Goal: Task Accomplishment & Management: Complete application form

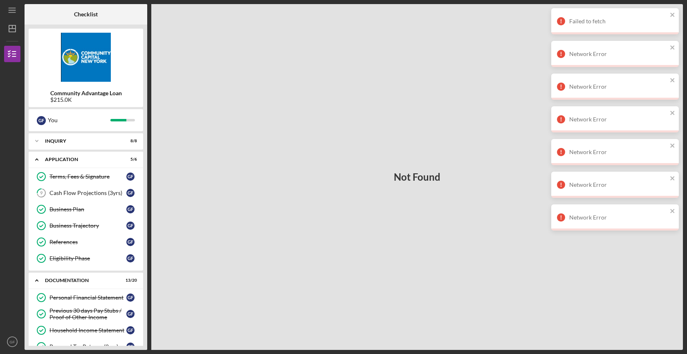
scroll to position [286, 0]
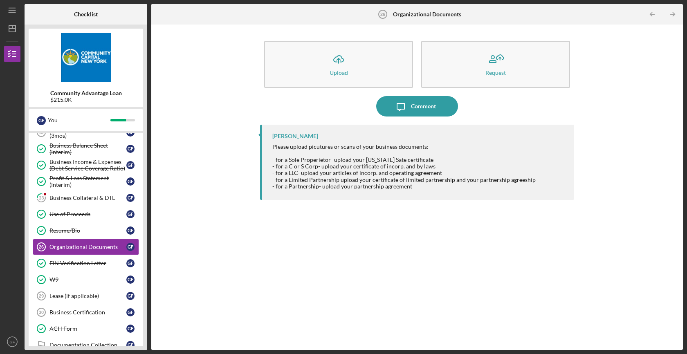
scroll to position [264, 0]
click at [86, 196] on div "Business Collateral & DTE" at bounding box center [87, 197] width 77 height 7
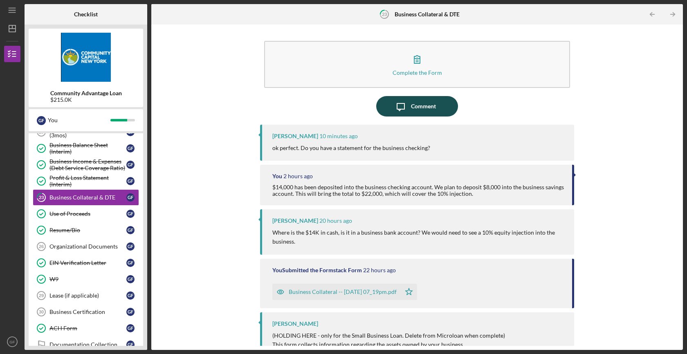
click at [416, 108] on div "Comment" at bounding box center [423, 106] width 25 height 20
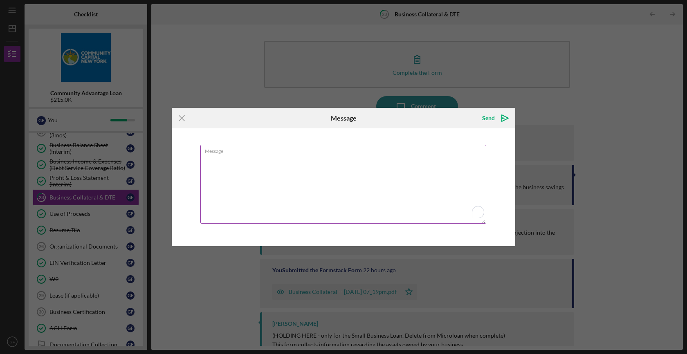
click at [358, 193] on textarea "Message" at bounding box center [343, 184] width 286 height 79
type textarea "Yes!"
click at [181, 119] on icon "Icon/Menu Close" at bounding box center [182, 118] width 20 height 20
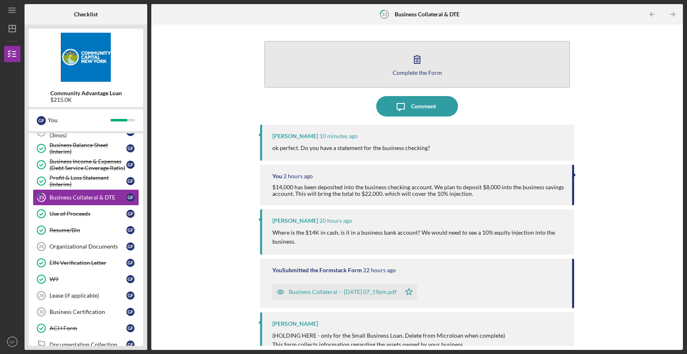
click at [414, 72] on div "Complete the Form" at bounding box center [417, 73] width 49 height 6
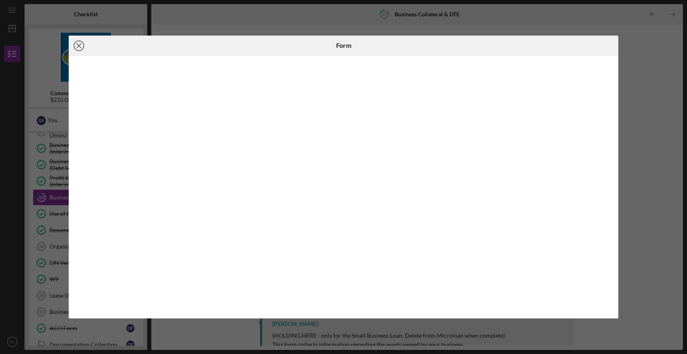
click at [80, 45] on line at bounding box center [79, 46] width 4 height 4
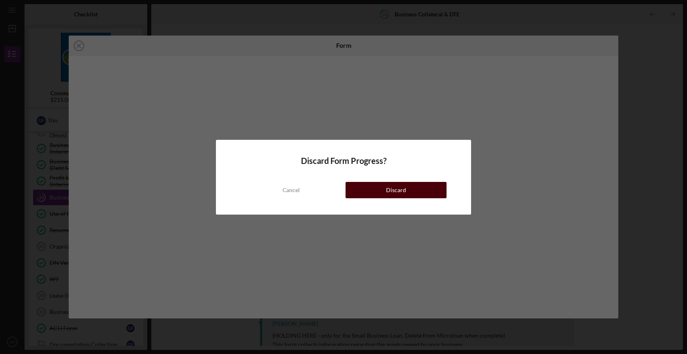
click at [414, 196] on button "Discard" at bounding box center [396, 190] width 101 height 16
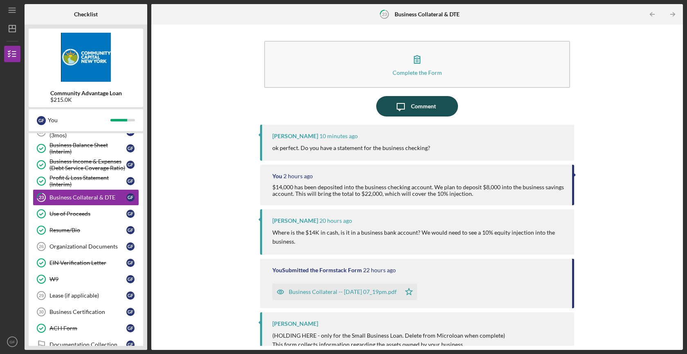
click at [429, 104] on div "Comment" at bounding box center [423, 106] width 25 height 20
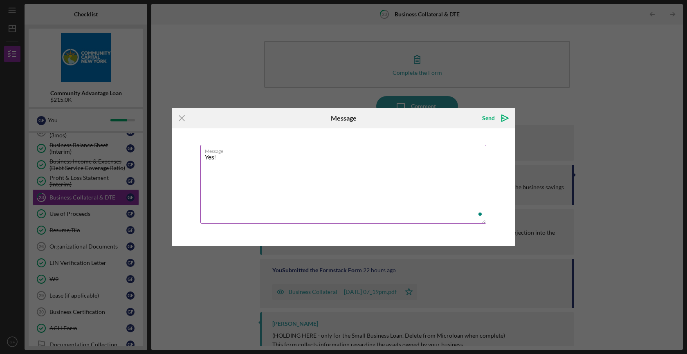
click at [346, 175] on textarea "Yes!" at bounding box center [343, 184] width 286 height 79
type textarea "Yes! I'll upload it to the Business Bank Statement."
click at [490, 120] on div "Send" at bounding box center [488, 118] width 13 height 16
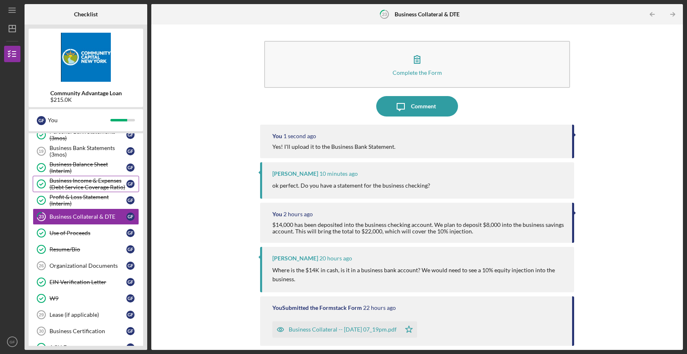
scroll to position [241, 0]
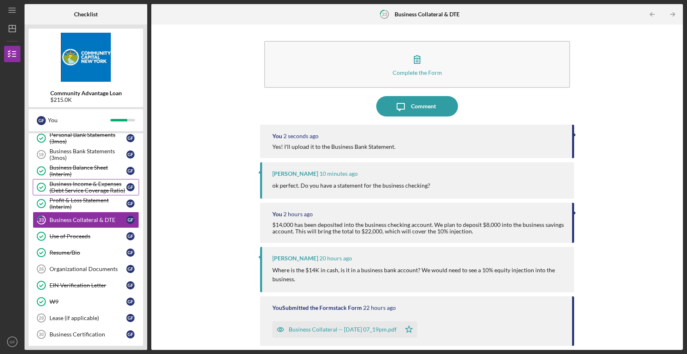
click at [70, 157] on div "Business Bank Statements (3mos)" at bounding box center [87, 154] width 77 height 13
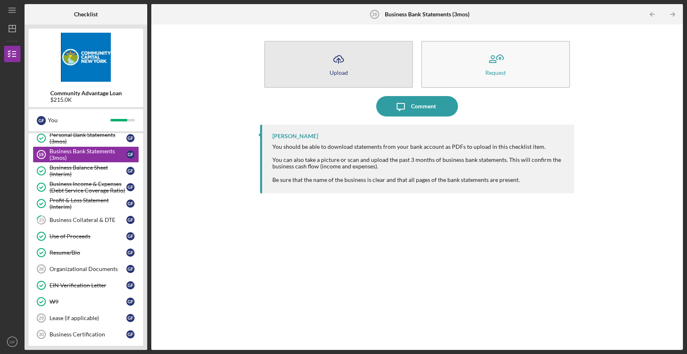
click at [371, 71] on button "Icon/Upload Upload" at bounding box center [338, 64] width 149 height 47
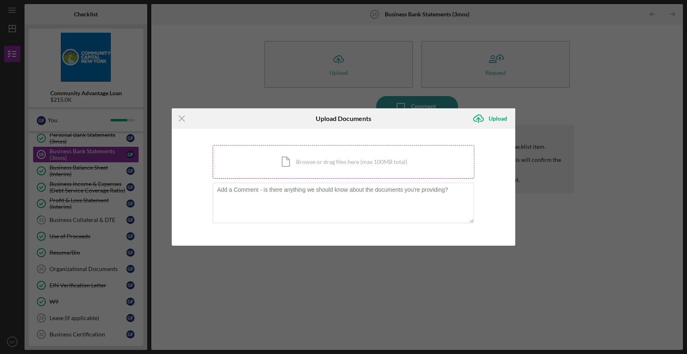
click at [303, 162] on div "Icon/Document Browse or drag files here (max 100MB total) Tap to choose files o…" at bounding box center [344, 162] width 262 height 34
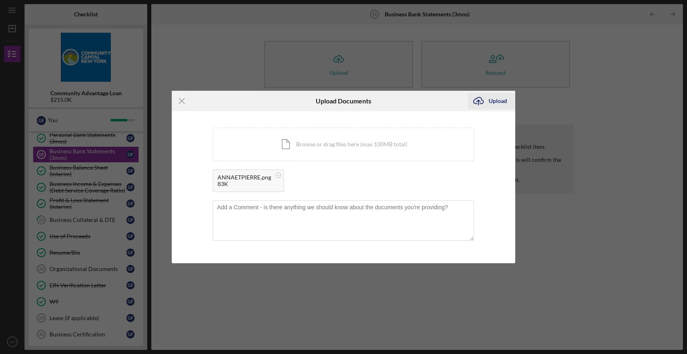
click at [503, 101] on div "Upload" at bounding box center [498, 101] width 18 height 16
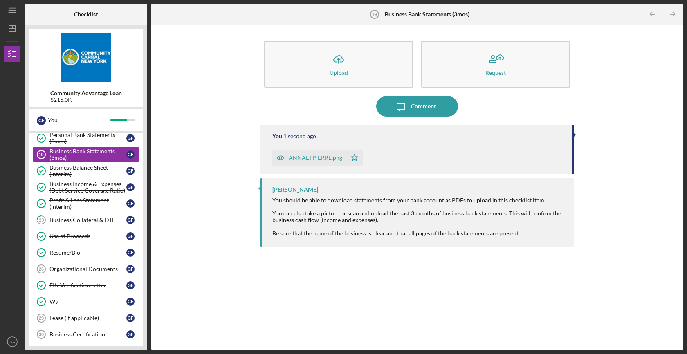
click at [232, 192] on div "Icon/Upload Upload Request Icon/Message Comment You 1 second ago [PERSON_NAME].…" at bounding box center [417, 187] width 524 height 317
